Goal: Task Accomplishment & Management: Use online tool/utility

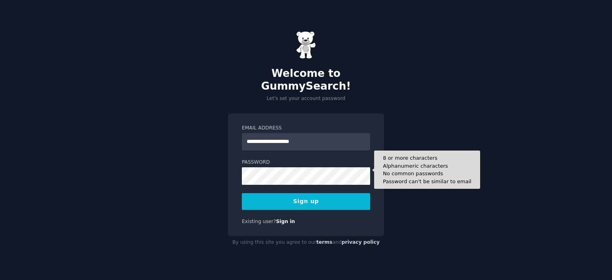
type input "**********"
click at [242, 193] on button "Sign up" at bounding box center [306, 201] width 128 height 17
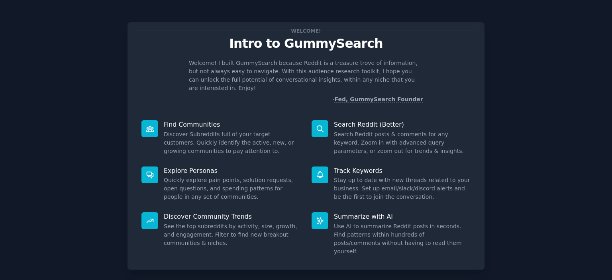
scroll to position [31, 0]
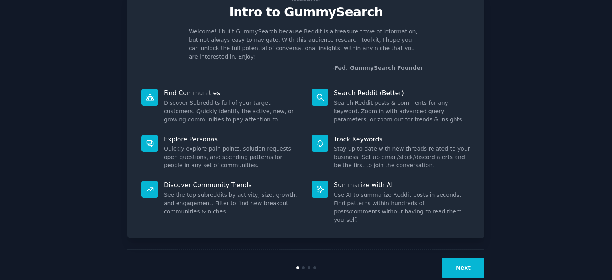
click at [468, 258] on button "Next" at bounding box center [463, 268] width 43 height 20
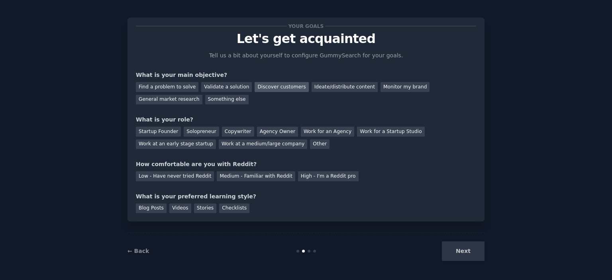
click at [262, 86] on div "Discover customers" at bounding box center [282, 87] width 54 height 10
click at [320, 89] on div "Ideate/distribute content" at bounding box center [345, 87] width 66 height 10
click at [283, 94] on div "Find a problem to solve Validate a solution Discover customers Ideate/distribut…" at bounding box center [306, 91] width 340 height 25
click at [334, 75] on div "What is your main objective?" at bounding box center [306, 75] width 340 height 8
click at [333, 83] on div "Ideate/distribute content" at bounding box center [345, 87] width 66 height 10
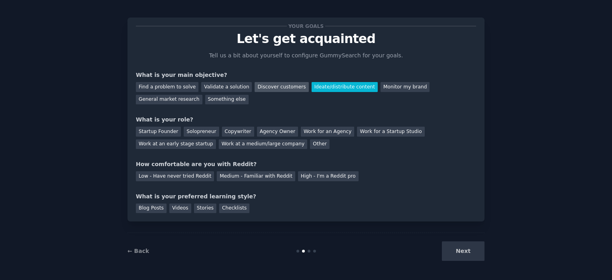
click at [269, 89] on div "Discover customers" at bounding box center [282, 87] width 54 height 10
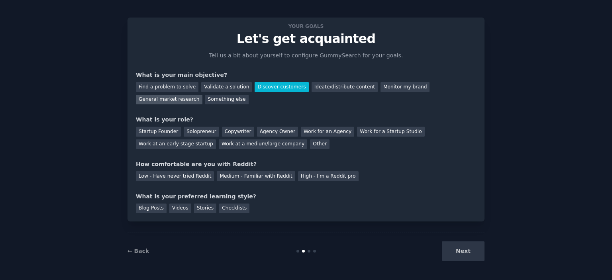
click at [203, 95] on div "General market research" at bounding box center [169, 100] width 67 height 10
click at [236, 145] on div "Startup Founder Solopreneur Copywriter Agency Owner Work for an Agency Work for…" at bounding box center [306, 136] width 340 height 25
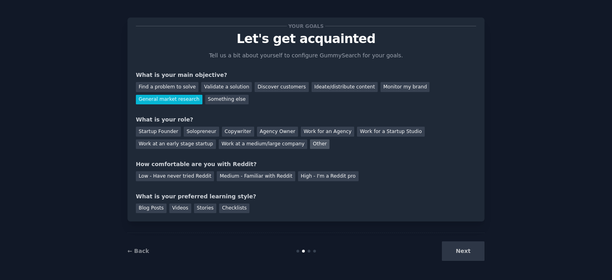
click at [310, 140] on div "Other" at bounding box center [320, 145] width 20 height 10
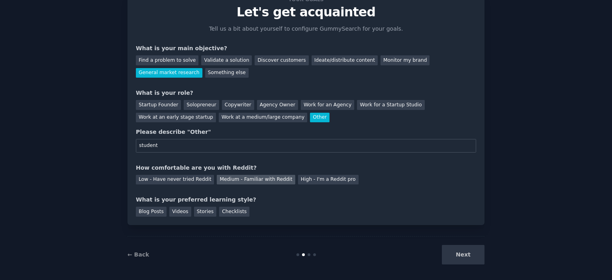
type input "student"
click at [217, 180] on div "Medium - Familiar with Reddit" at bounding box center [256, 180] width 78 height 10
click at [203, 212] on div "Stories" at bounding box center [205, 212] width 22 height 10
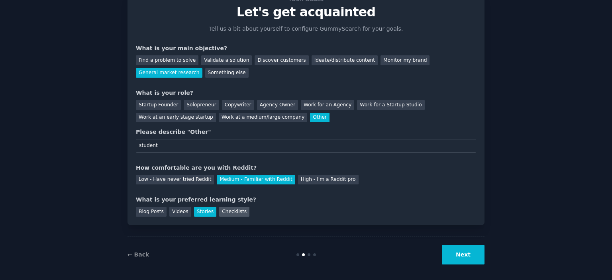
click at [219, 212] on div "Checklists" at bounding box center [234, 212] width 30 height 10
click at [199, 210] on div "Stories" at bounding box center [205, 212] width 22 height 10
click at [482, 256] on button "Next" at bounding box center [463, 255] width 43 height 20
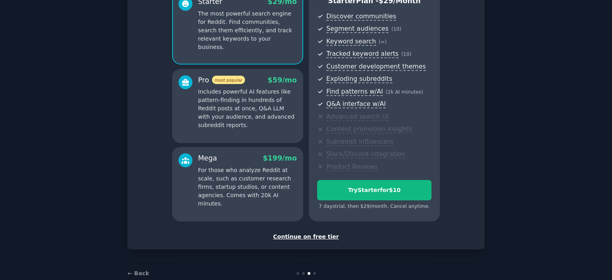
scroll to position [94, 0]
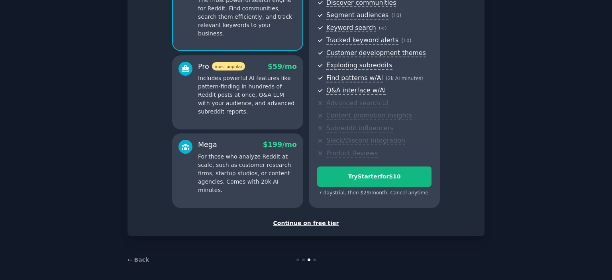
click at [303, 219] on div "Continue on free tier" at bounding box center [306, 223] width 340 height 8
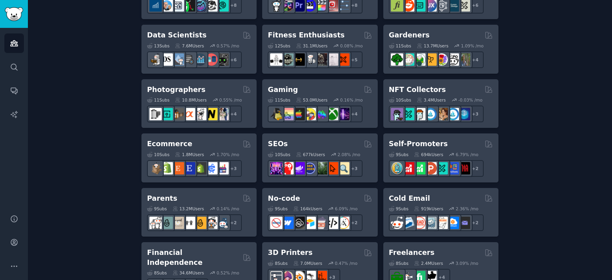
scroll to position [348, 0]
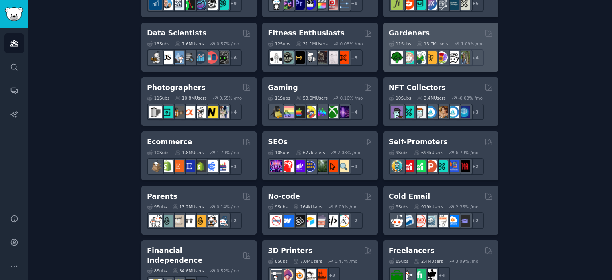
click at [409, 27] on div "Gardeners 11 Sub s 13.7M Users 1.09 % /mo + 4" at bounding box center [441, 47] width 115 height 49
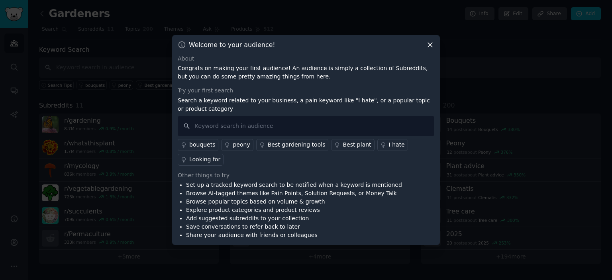
click at [381, 115] on div "Try your first search Search a keyword related to your business, a pain keyword…" at bounding box center [306, 126] width 257 height 79
click at [368, 121] on input "text" at bounding box center [306, 126] width 257 height 20
click at [435, 45] on div "Welcome to your audience! About Congrats on making your first audience! An audi…" at bounding box center [306, 140] width 268 height 211
click at [431, 45] on icon at bounding box center [430, 45] width 8 height 8
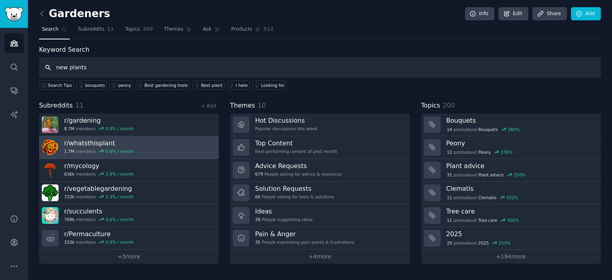
type input "new plants"
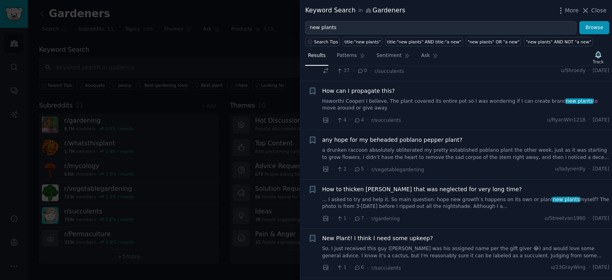
scroll to position [2913, 0]
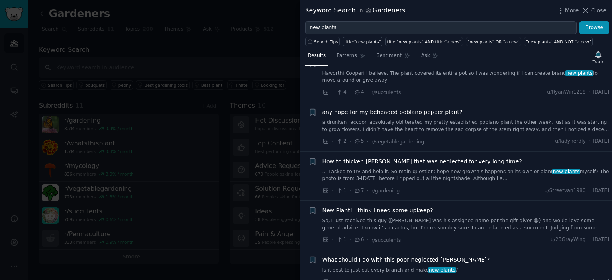
click at [592, 16] on div "Keyword Search in Gardeners More Close" at bounding box center [456, 10] width 313 height 21
click at [590, 13] on icon at bounding box center [586, 10] width 8 height 8
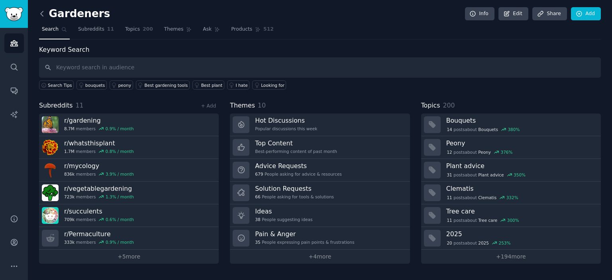
click at [43, 14] on icon at bounding box center [42, 14] width 8 height 8
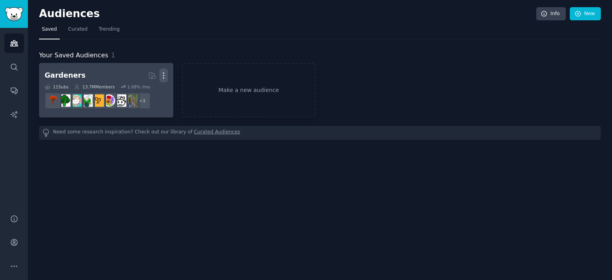
click at [160, 70] on button "More" at bounding box center [163, 76] width 8 height 14
click at [148, 86] on div "Delete" at bounding box center [136, 92] width 38 height 17
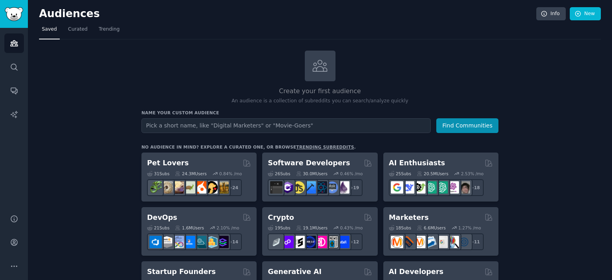
click at [185, 128] on input "text" at bounding box center [286, 125] width 289 height 15
type input "herbal"
click at [437, 118] on button "Find Communities" at bounding box center [468, 125] width 62 height 15
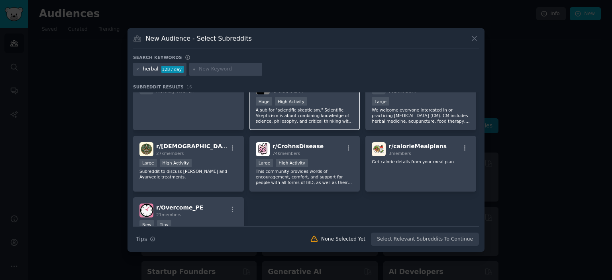
scroll to position [206, 0]
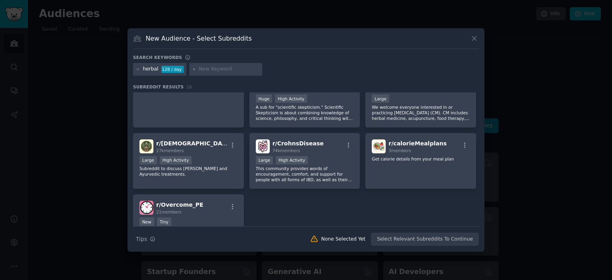
click at [472, 26] on div at bounding box center [306, 140] width 612 height 280
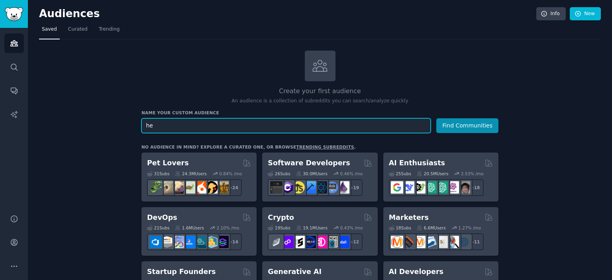
type input "h"
type input "food"
click at [437, 118] on button "Find Communities" at bounding box center [468, 125] width 62 height 15
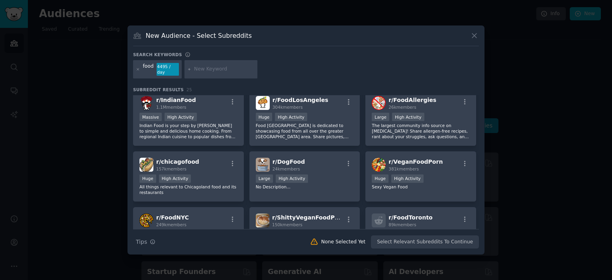
scroll to position [212, 0]
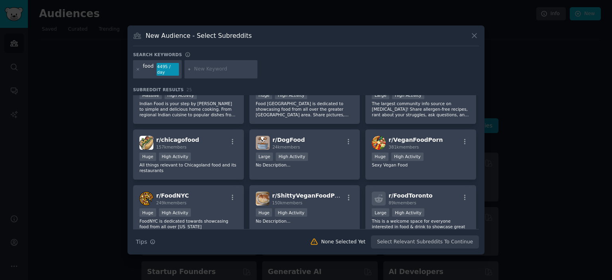
click at [472, 38] on icon at bounding box center [474, 35] width 8 height 8
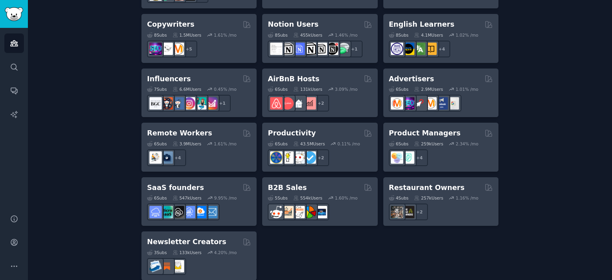
scroll to position [639, 0]
